Goal: Transaction & Acquisition: Purchase product/service

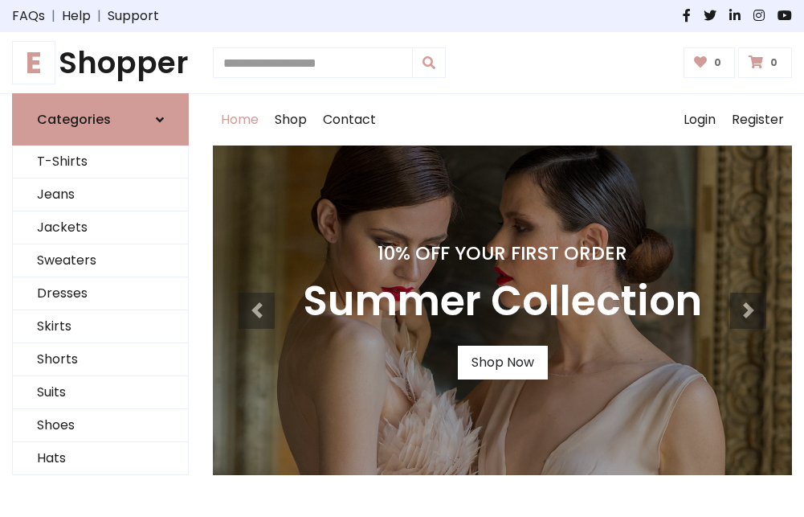
click at [402, 258] on h4 "10% Off Your First Order" at bounding box center [502, 253] width 399 height 22
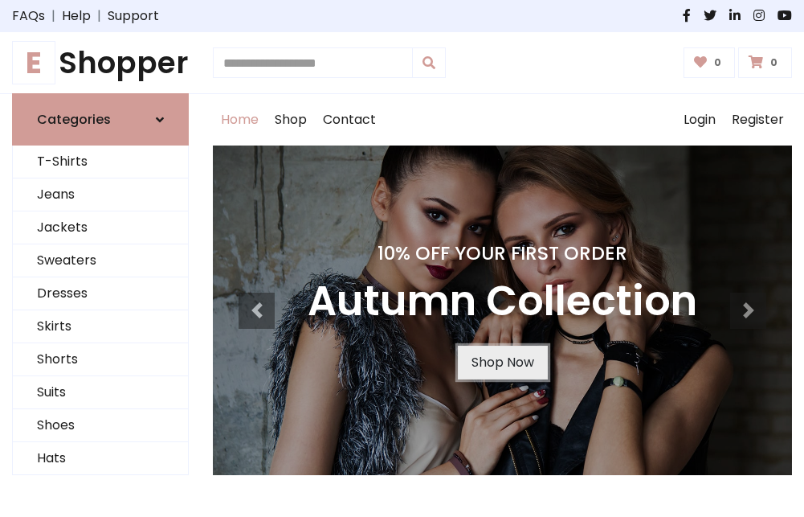
click at [502, 362] on link "Shop Now" at bounding box center [503, 363] width 90 height 34
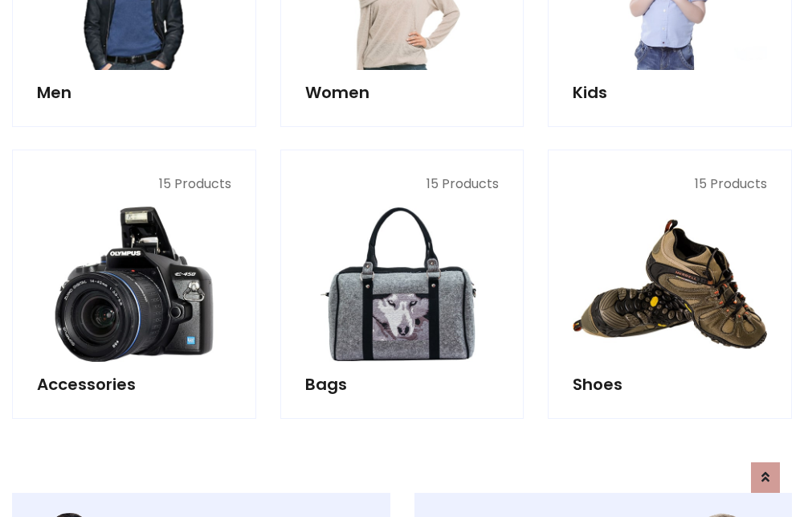
scroll to position [1602, 0]
